Goal: Task Accomplishment & Management: Complete application form

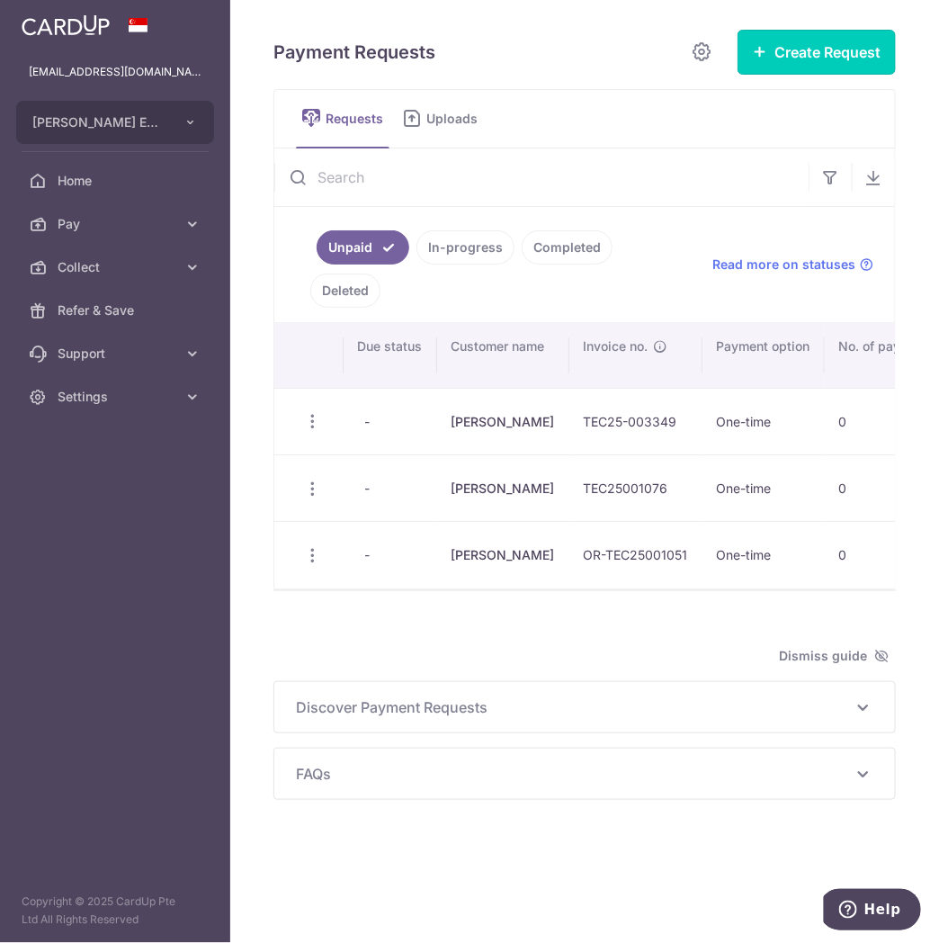
drag, startPoint x: 795, startPoint y: 51, endPoint x: 795, endPoint y: 106, distance: 54.9
click at [795, 51] on button "Create Request" at bounding box center [817, 52] width 158 height 45
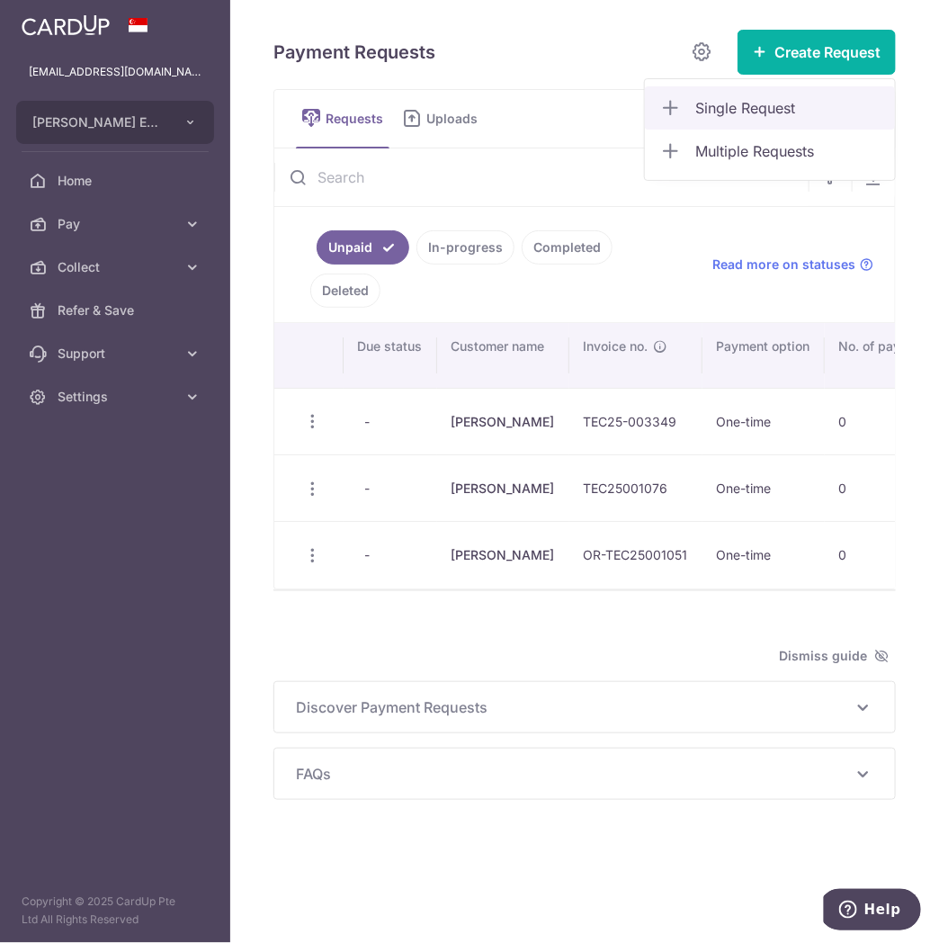
click at [744, 114] on span "Single Request" at bounding box center [787, 108] width 185 height 22
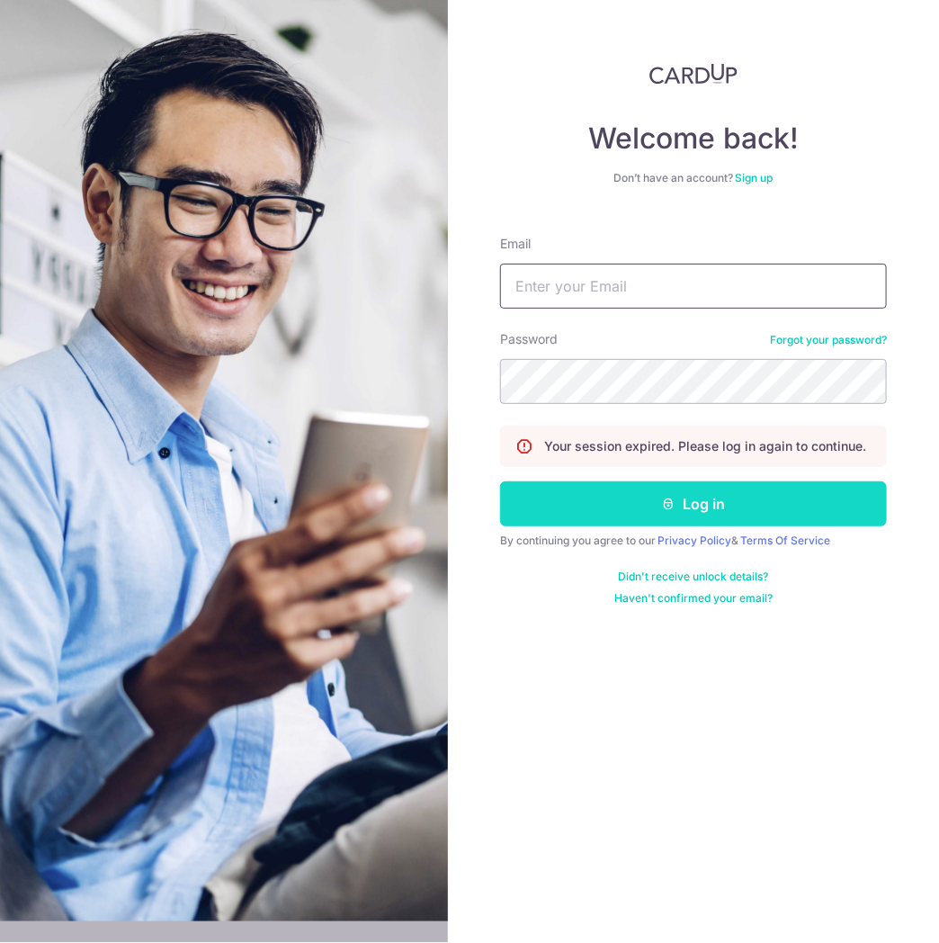
type input "[EMAIL_ADDRESS][DOMAIN_NAME]"
click at [608, 524] on button "Log in" at bounding box center [693, 503] width 387 height 45
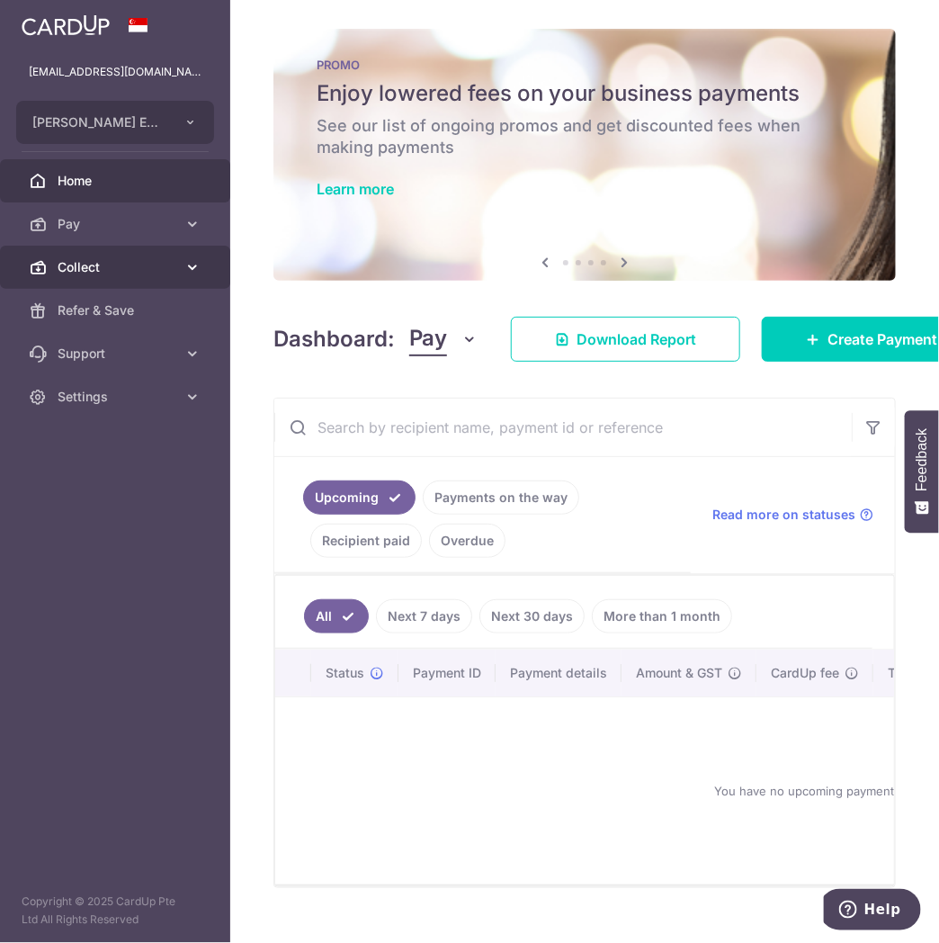
click at [151, 273] on span "Collect" at bounding box center [117, 267] width 119 height 18
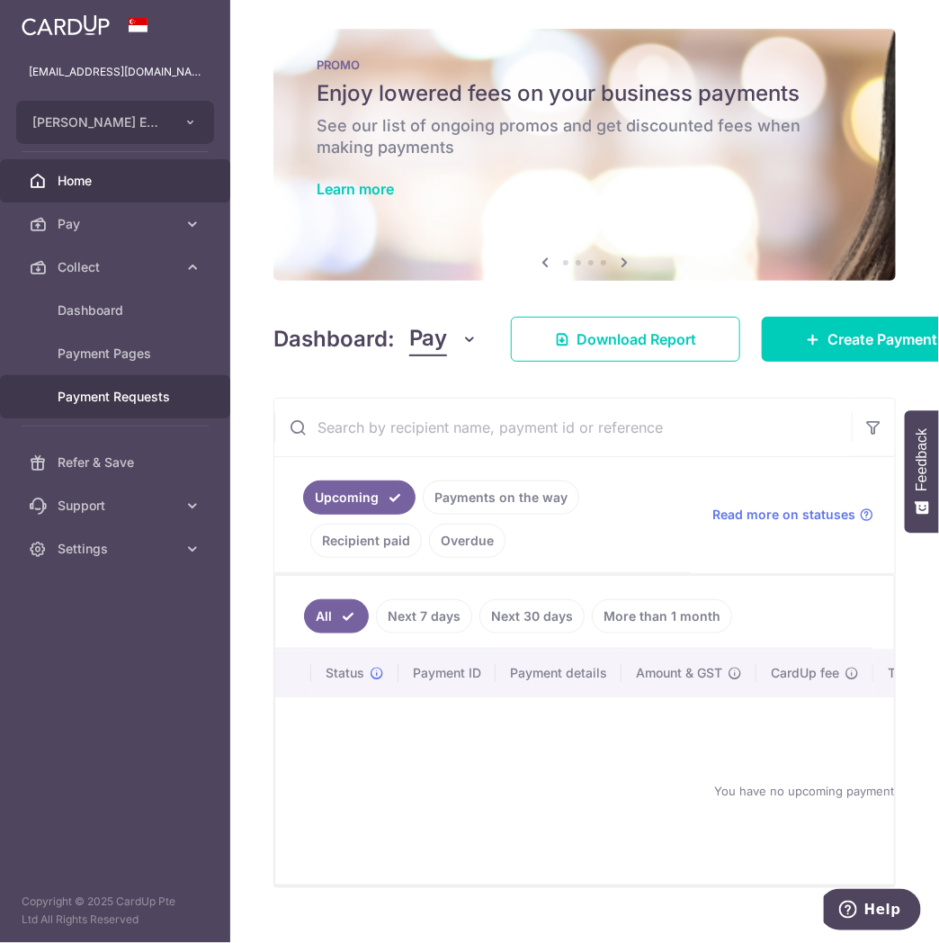
click at [121, 394] on span "Payment Requests" at bounding box center [117, 397] width 119 height 18
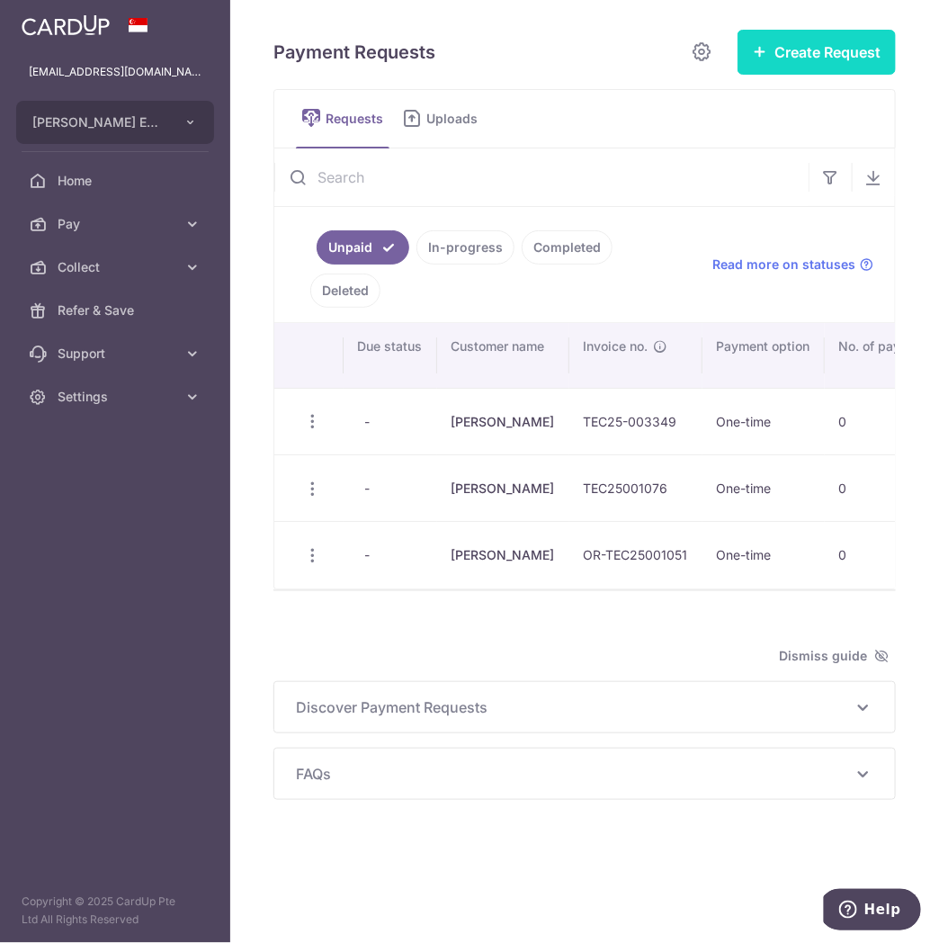
click at [812, 39] on button "Create Request" at bounding box center [817, 52] width 158 height 45
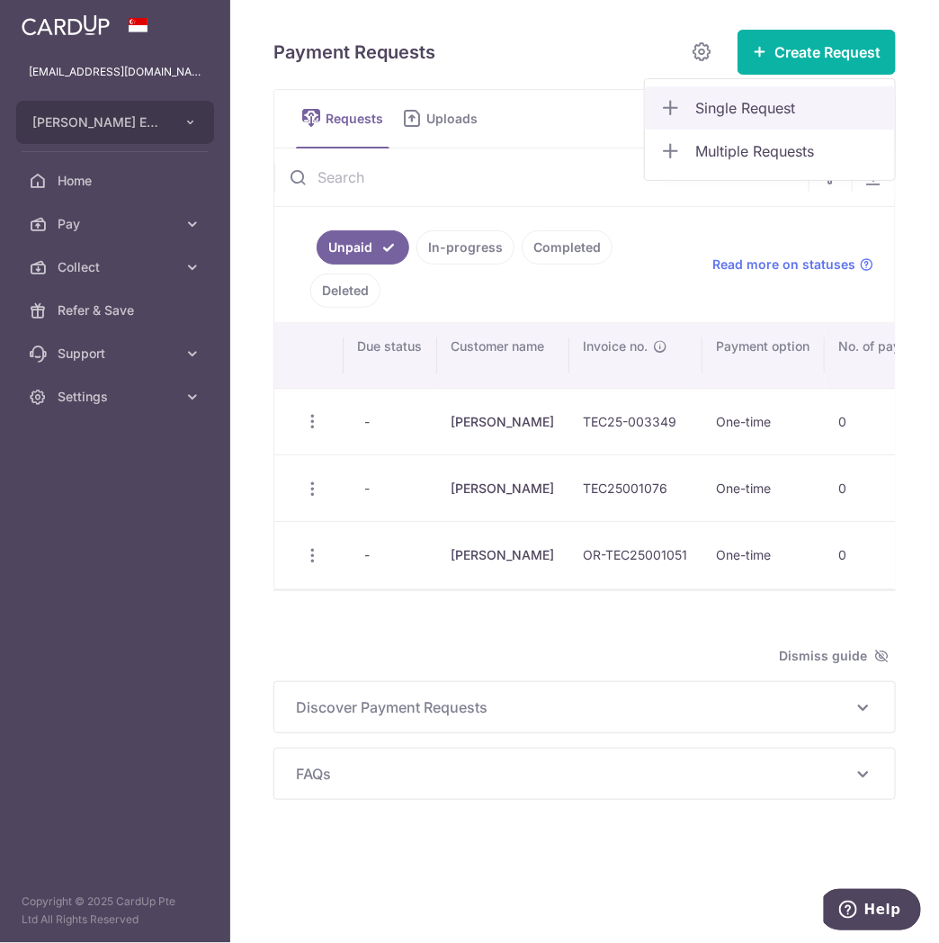
click at [770, 112] on span "Single Request" at bounding box center [787, 108] width 185 height 22
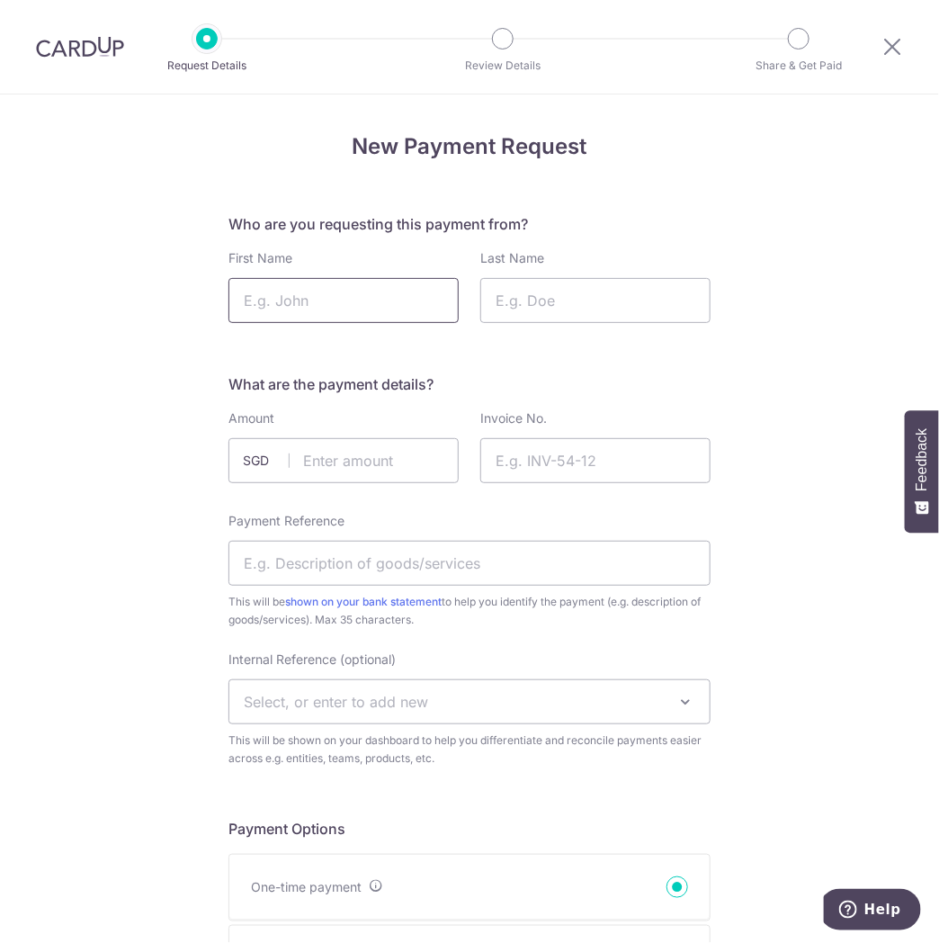
click at [301, 322] on input "First Name" at bounding box center [343, 300] width 230 height 45
click at [304, 311] on input "First Name" at bounding box center [343, 300] width 230 height 45
type input "Karen"
type input "Lee"
click at [385, 441] on input "text" at bounding box center [343, 460] width 230 height 45
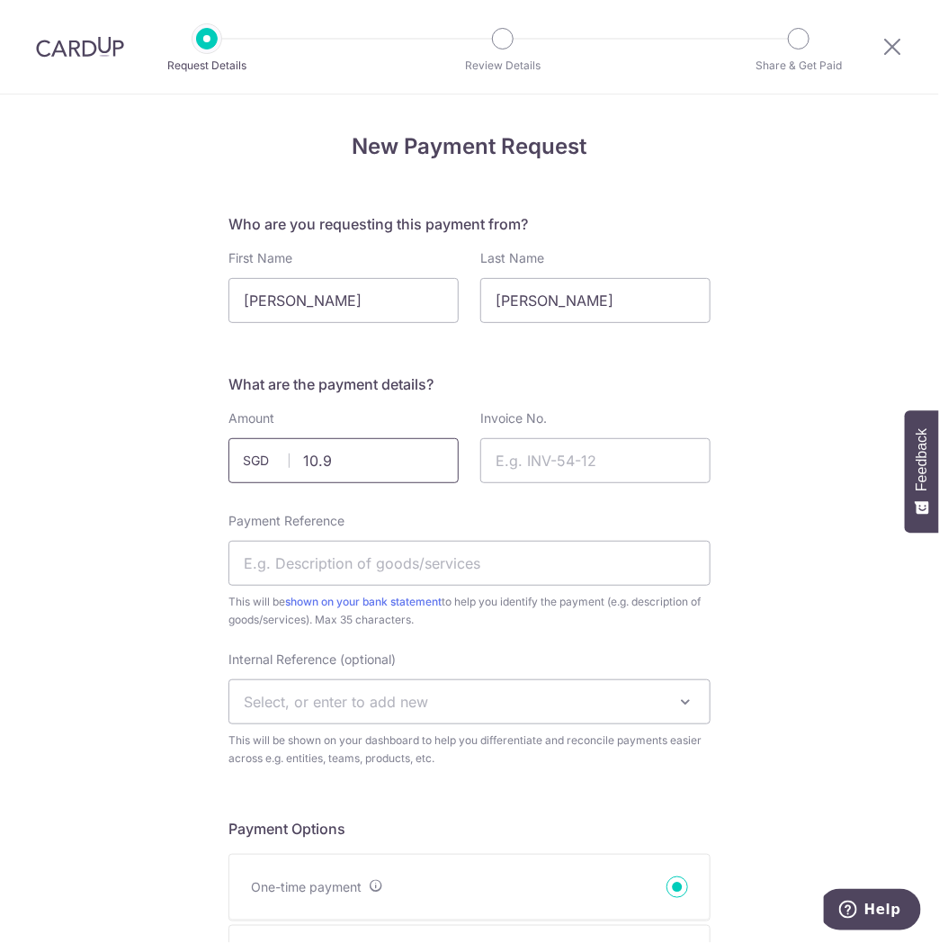
type input "10.90"
click at [558, 445] on input "Invoice No." at bounding box center [595, 460] width 230 height 45
paste input "TEC25-003354"
type input "TEC25-003354"
click at [398, 579] on input "Payment Reference" at bounding box center [469, 563] width 482 height 45
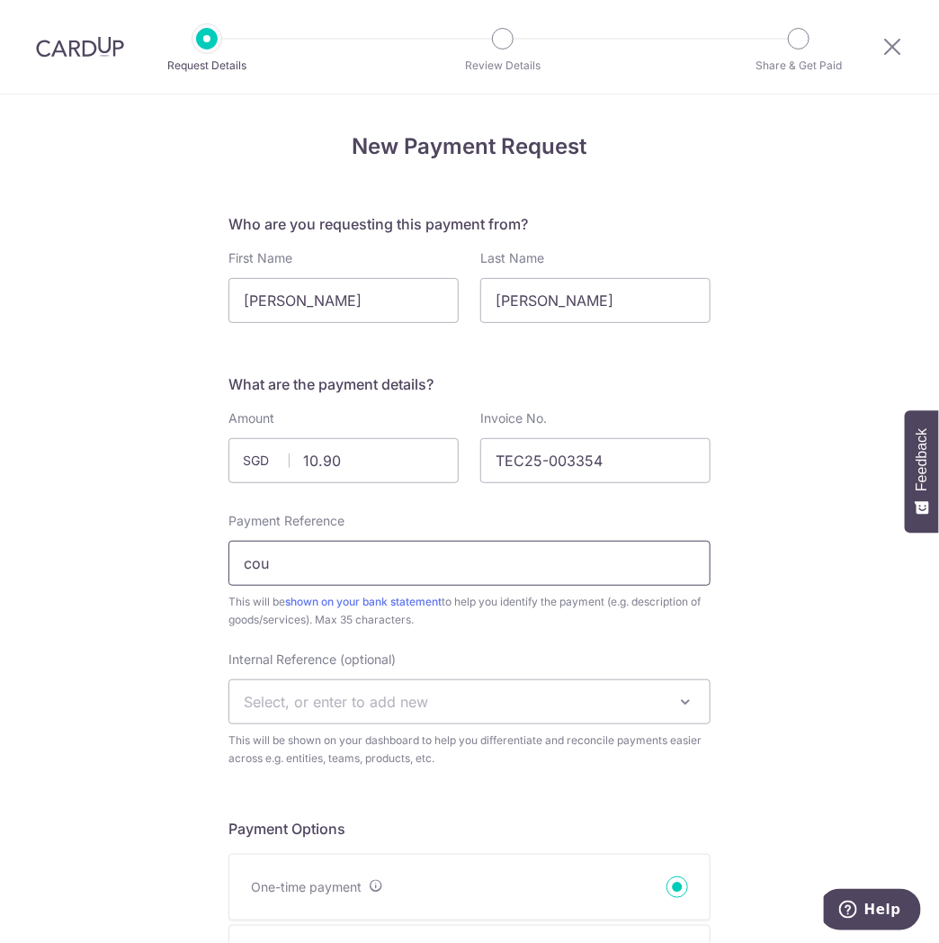
type input "Courier"
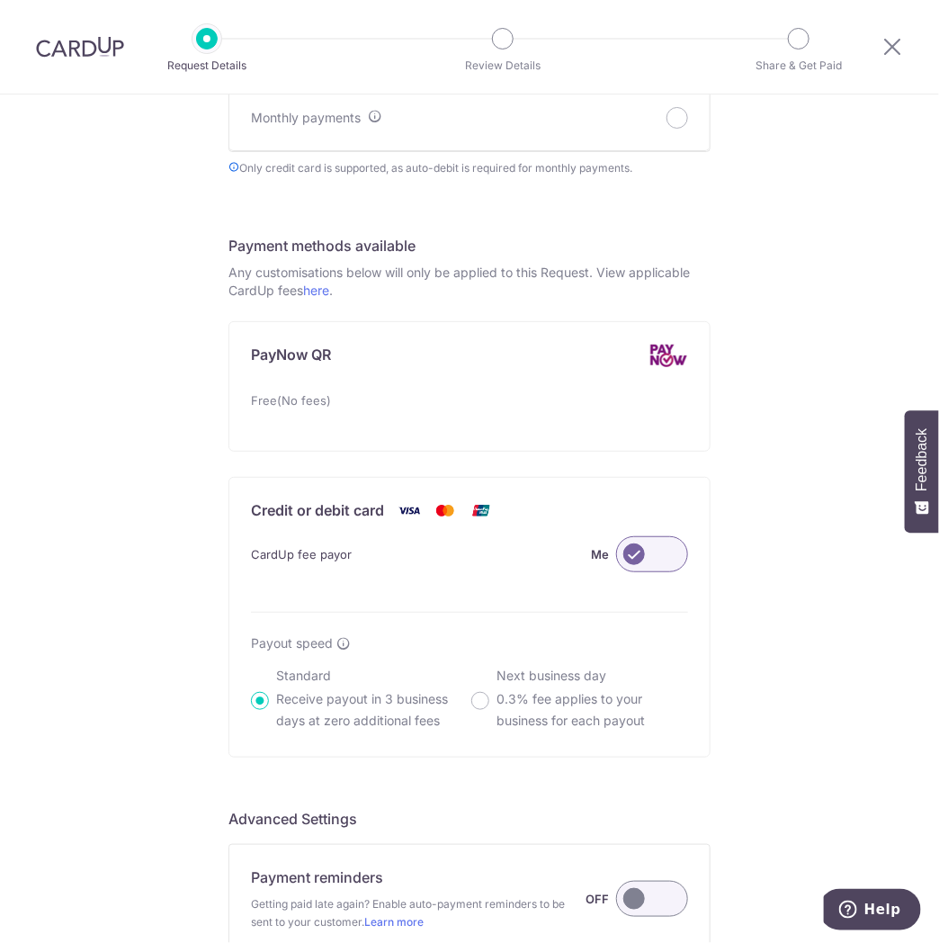
scroll to position [1089, 0]
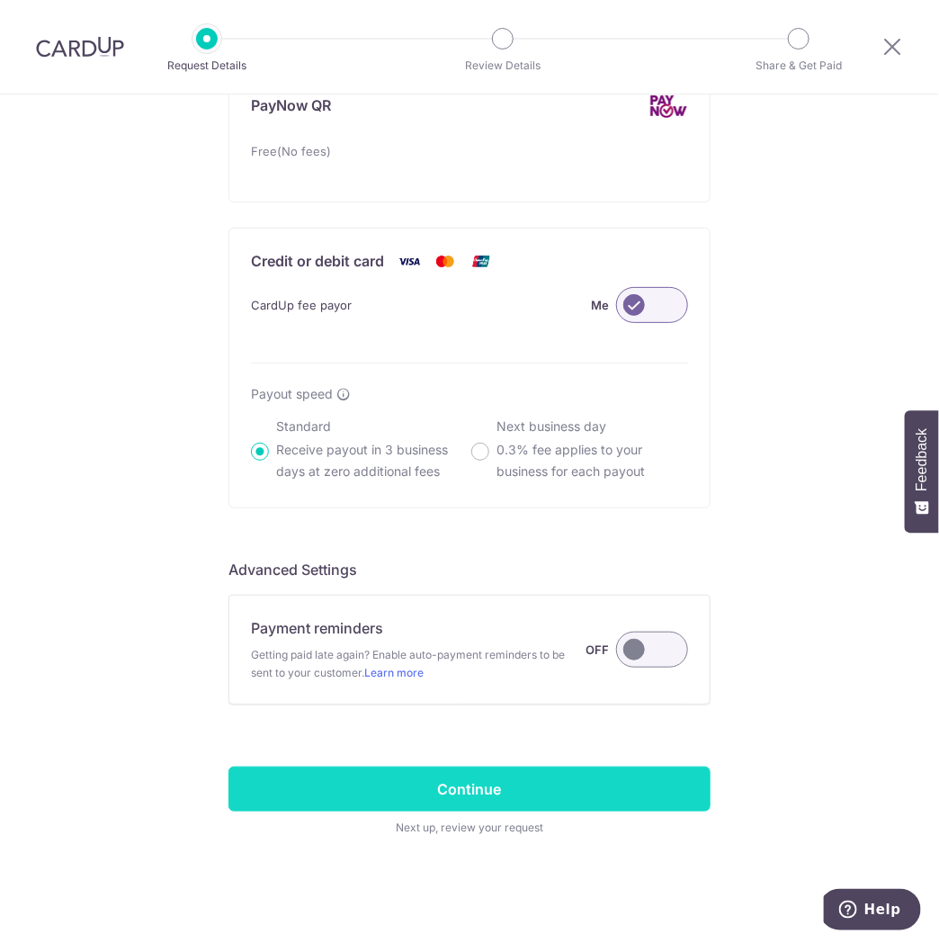
click at [425, 785] on input "Continue" at bounding box center [469, 788] width 482 height 45
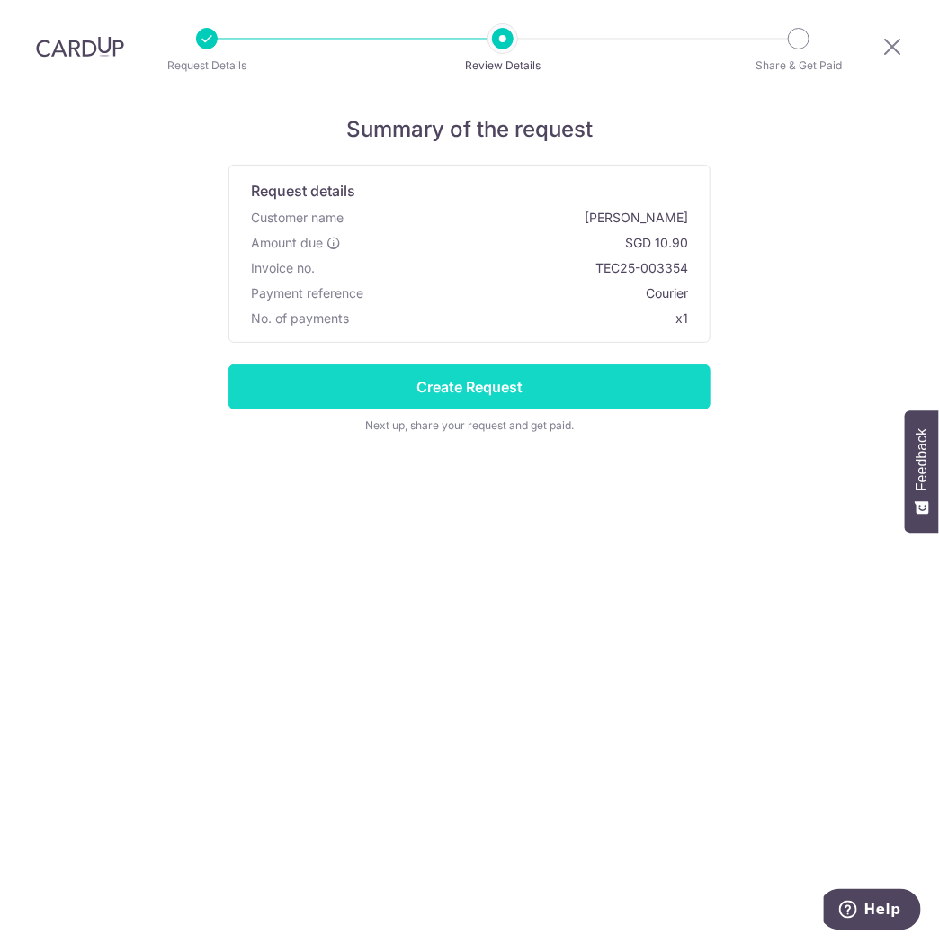
click at [542, 370] on input "Create Request" at bounding box center [469, 386] width 482 height 45
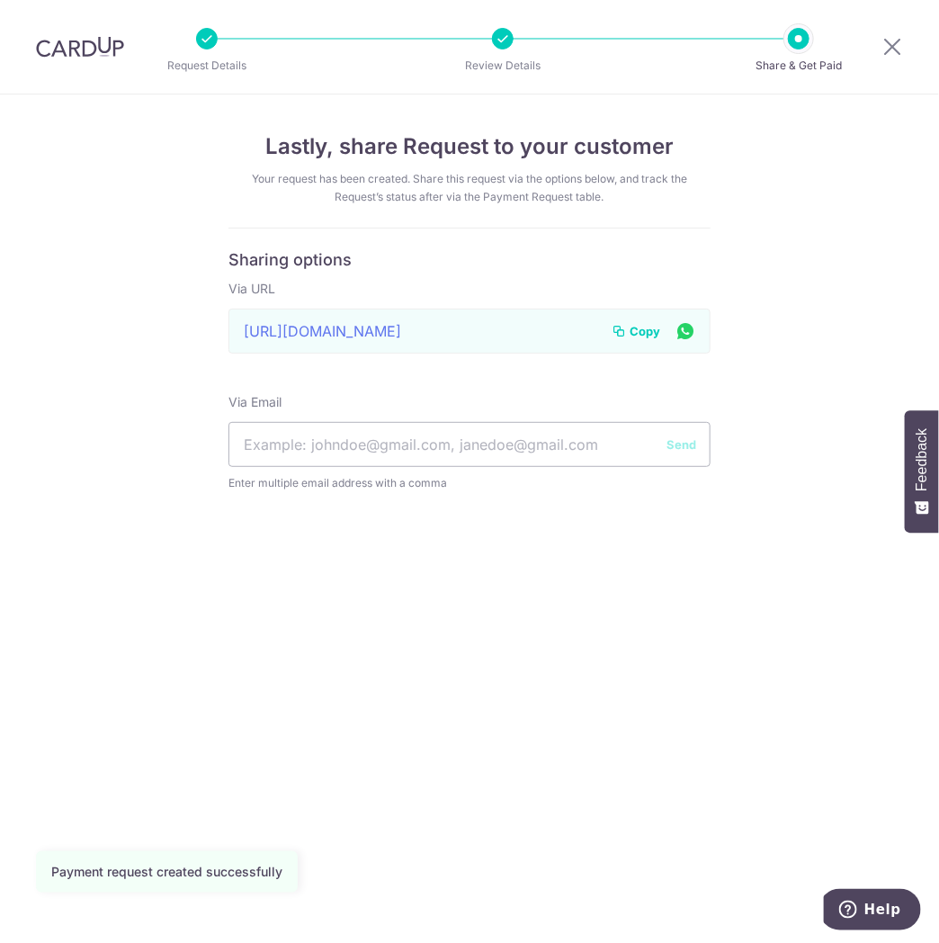
click at [648, 326] on span "Copy" at bounding box center [645, 331] width 31 height 18
click at [884, 40] on icon at bounding box center [893, 46] width 22 height 22
